Goal: Transaction & Acquisition: Book appointment/travel/reservation

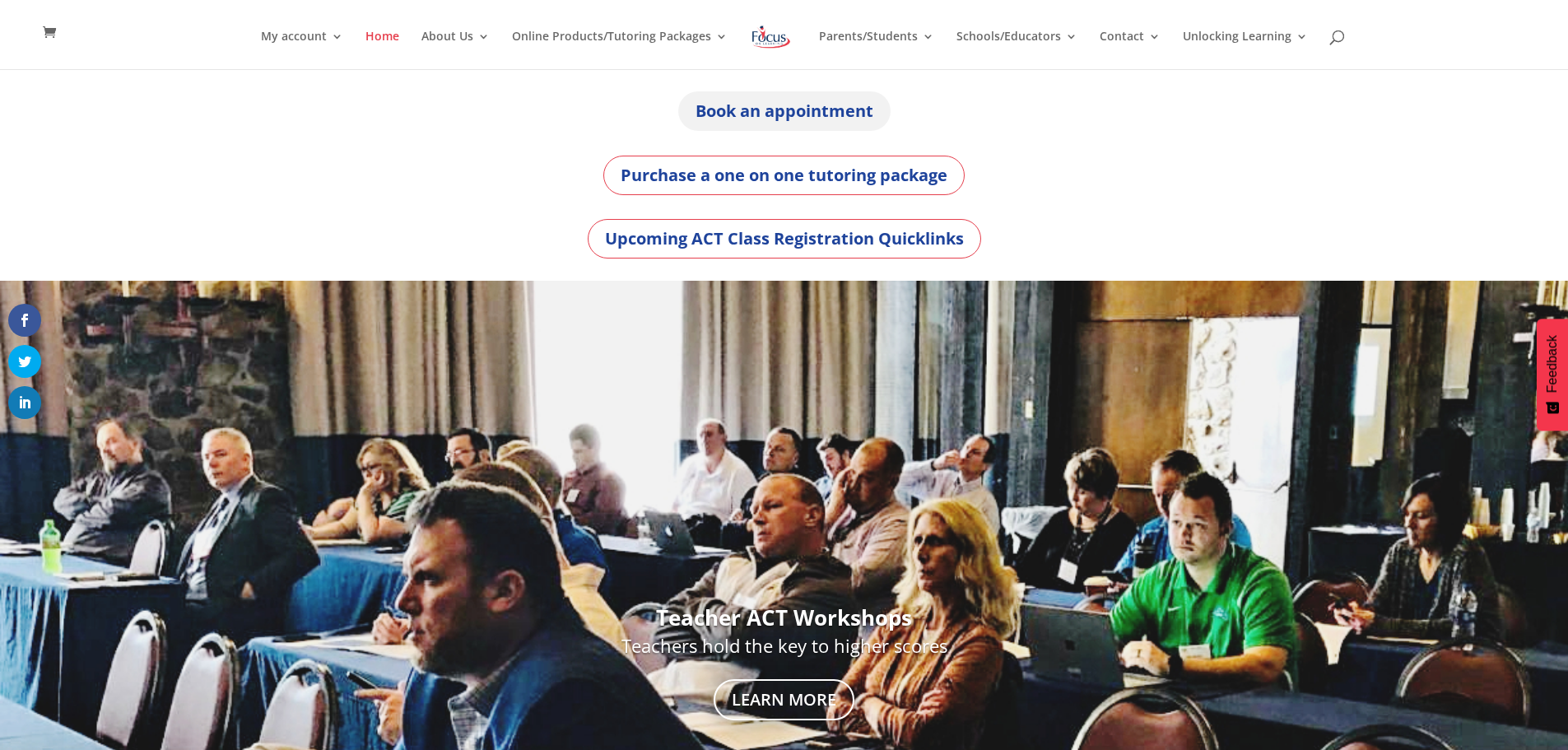
click at [753, 113] on link "Book an appointment" at bounding box center [784, 111] width 212 height 39
